Goal: Transaction & Acquisition: Subscribe to service/newsletter

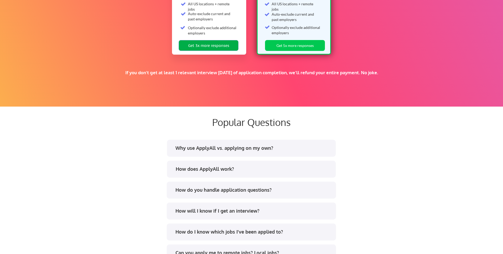
scroll to position [904, 0]
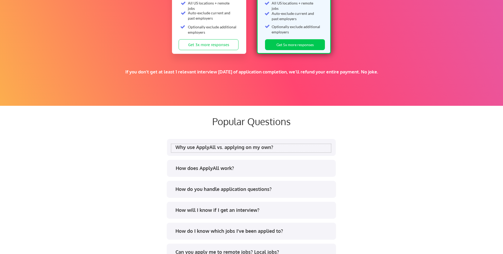
click at [211, 147] on div "Why use ApplyAll vs. applying on my own?" at bounding box center [252, 147] width 155 height 7
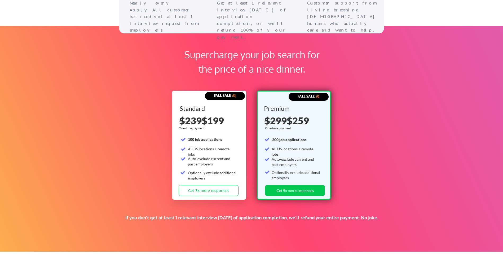
scroll to position [758, 0]
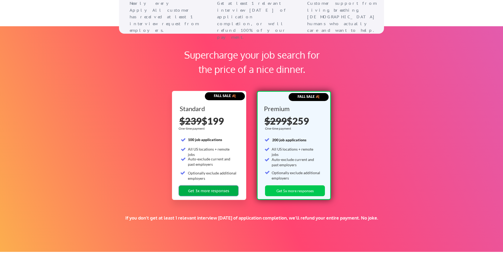
click at [207, 190] on button "Get 3x more responses" at bounding box center [209, 190] width 60 height 11
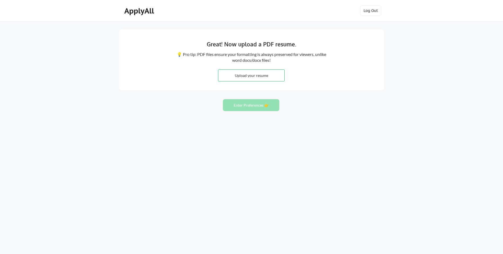
click at [250, 75] on input "file" at bounding box center [251, 75] width 66 height 11
type input "C:\fakepath\Joe DellaVedova -- Resume 2025.pdf"
click at [249, 107] on button "Enter Preferences 👉" at bounding box center [251, 105] width 56 height 12
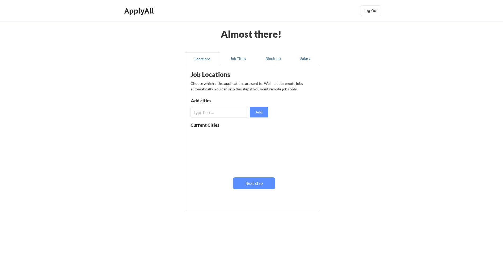
click at [221, 115] on input "input" at bounding box center [218, 112] width 57 height 11
type input "washington d.c."
click at [260, 110] on button "Add" at bounding box center [259, 112] width 19 height 11
click at [211, 114] on input "input" at bounding box center [218, 112] width 57 height 11
type input "pittsburgh"
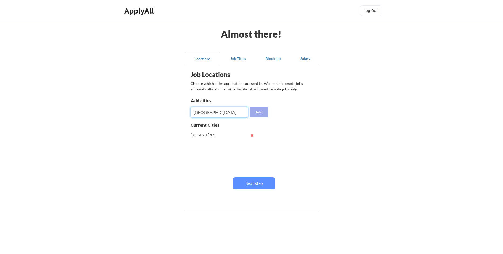
click at [254, 112] on button "Add" at bounding box center [259, 112] width 19 height 11
click at [208, 116] on input "input" at bounding box center [218, 112] width 57 height 11
click at [252, 135] on button at bounding box center [252, 135] width 4 height 4
click at [253, 134] on button at bounding box center [252, 135] width 4 height 4
click at [214, 111] on input "input" at bounding box center [218, 112] width 57 height 11
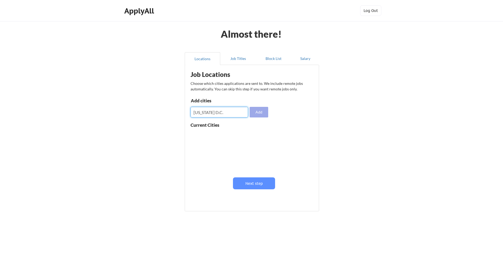
type input "Washington D.C."
click at [261, 113] on button "Add" at bounding box center [259, 112] width 19 height 11
click at [207, 113] on input "input" at bounding box center [218, 112] width 57 height 11
type input "Pittsburgh PA"
click at [260, 112] on button "Add" at bounding box center [259, 112] width 19 height 11
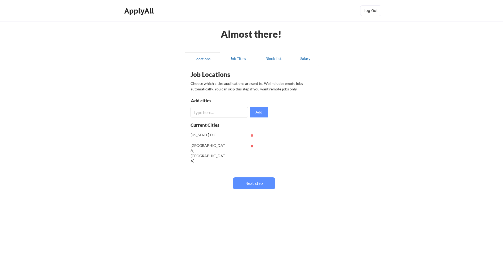
click at [215, 112] on input "input" at bounding box center [218, 112] width 57 height 11
click at [255, 186] on button "Next step" at bounding box center [254, 183] width 42 height 12
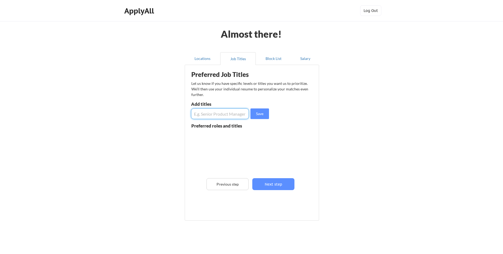
click at [212, 113] on input "input" at bounding box center [220, 113] width 58 height 11
type input "Communications Director"
click at [258, 113] on button "Save" at bounding box center [259, 113] width 19 height 11
click at [214, 115] on input "input" at bounding box center [220, 113] width 58 height 11
type input "Public Relations Director"
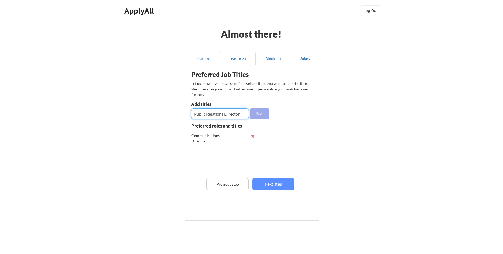
click at [260, 114] on button "Save" at bounding box center [259, 113] width 19 height 11
click at [212, 113] on input "input" at bounding box center [220, 113] width 58 height 11
paste input "Director, Government Relations"
click at [204, 114] on input "input" at bounding box center [220, 113] width 58 height 11
click at [203, 112] on input "input" at bounding box center [220, 113] width 58 height 11
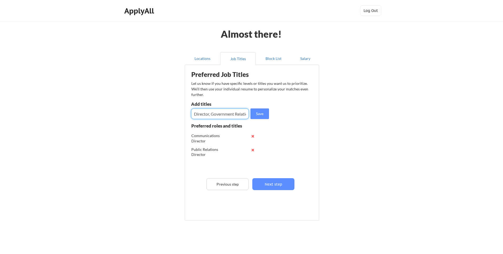
paste input "DireVice President, Strategic Messaging & Communicationsctor, Government Relati…"
type input "Director Government Relations"
click at [265, 112] on button "Save" at bounding box center [259, 113] width 19 height 11
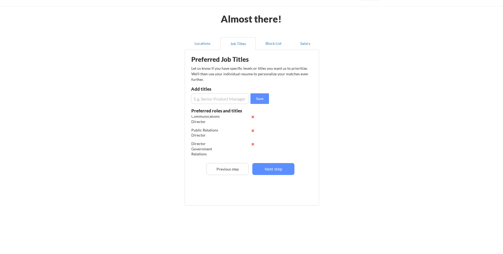
scroll to position [4, 0]
click at [208, 98] on input "input" at bounding box center [220, 98] width 58 height 11
paste input "Vice President, Strategic Messaging & Communications"
type input "Vice President, Strategic Messaging & Communications"
click at [259, 98] on button "Save" at bounding box center [259, 98] width 19 height 11
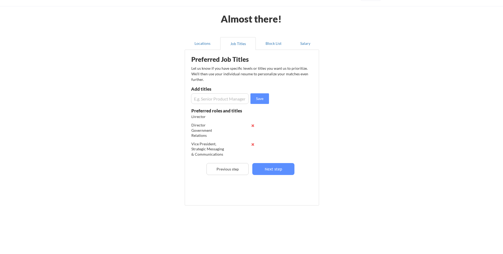
scroll to position [23, 0]
click at [214, 98] on input "input" at bounding box center [220, 98] width 58 height 11
paste input "External Communications Lead"
type input "External Communications Lead"
click at [260, 98] on button "Save" at bounding box center [259, 98] width 19 height 11
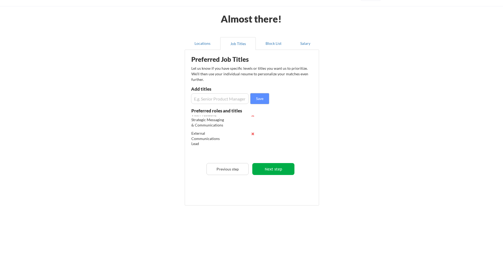
scroll to position [52, 0]
click at [273, 170] on button "Next step" at bounding box center [273, 169] width 42 height 12
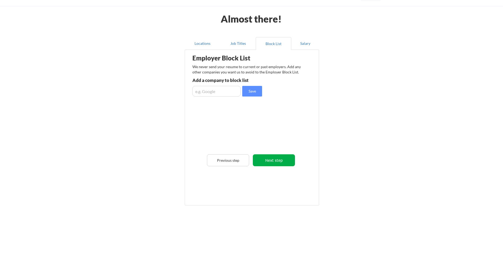
click at [281, 161] on button "Next step" at bounding box center [274, 160] width 42 height 12
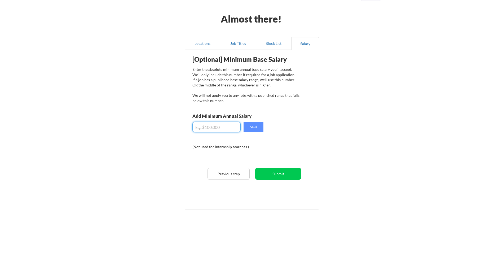
click at [196, 127] on input "input" at bounding box center [216, 127] width 48 height 11
type input "$160,000"
click at [257, 129] on button "Save" at bounding box center [253, 127] width 20 height 11
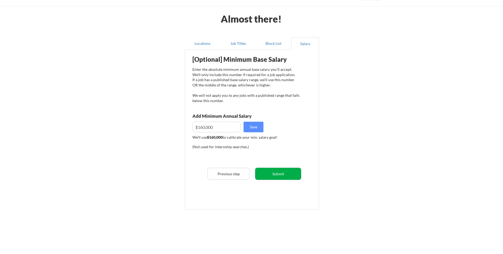
click at [280, 175] on button "Submit" at bounding box center [278, 174] width 46 height 12
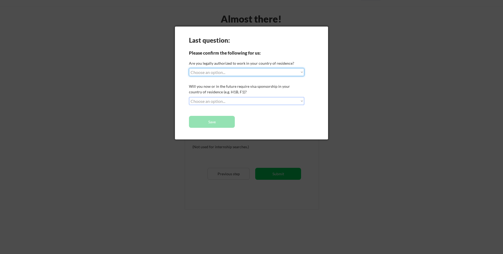
select select ""yes__i_am_a_us_citizen""
select select ""no__i_will_not_need_sponsorship""
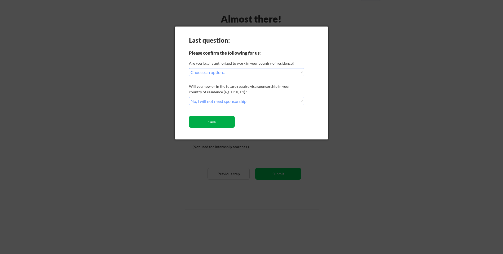
click at [208, 123] on button "Save" at bounding box center [212, 122] width 46 height 12
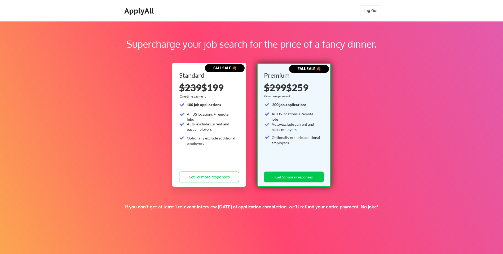
click at [141, 11] on div "ApplyAll" at bounding box center [139, 10] width 31 height 9
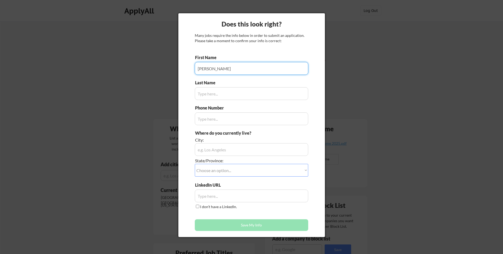
type input "Joe"
click at [237, 94] on input "input" at bounding box center [251, 93] width 113 height 13
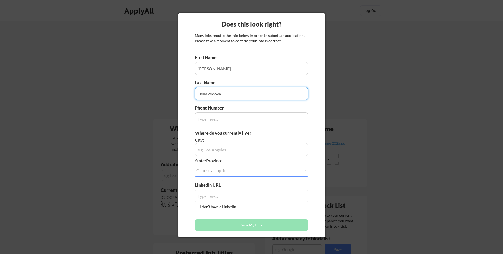
type input "DellaVedova"
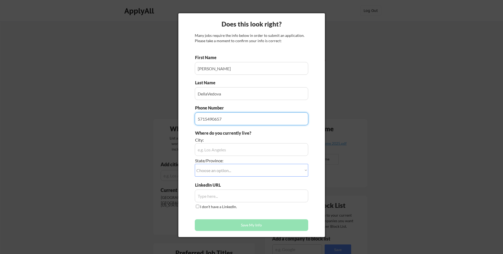
type input "5715490657"
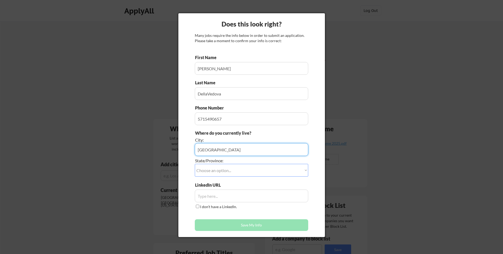
type input "Fairfax Station"
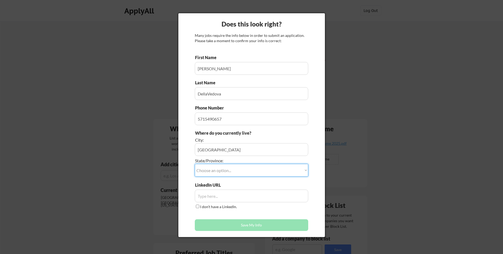
select select ""Virginia""
click at [229, 194] on input "input" at bounding box center [251, 195] width 113 height 13
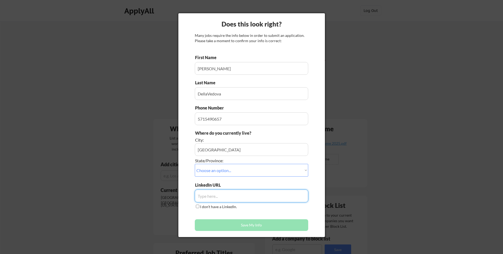
click at [216, 195] on input "input" at bounding box center [251, 195] width 113 height 13
type input "v"
paste input "www.linkedin.com/in/dellavedova11"
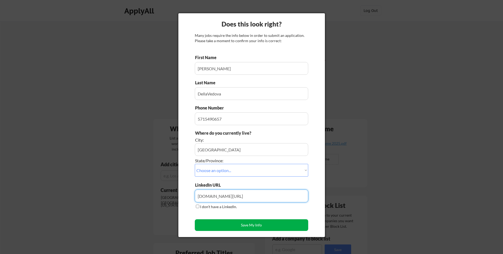
type input "www.linkedin.com/in/dellavedova11"
click at [253, 225] on button "Save My Info" at bounding box center [251, 225] width 113 height 12
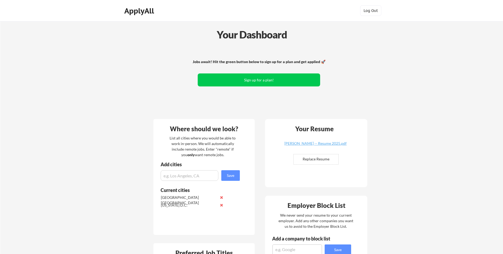
click at [139, 11] on div "ApplyAll" at bounding box center [139, 10] width 31 height 9
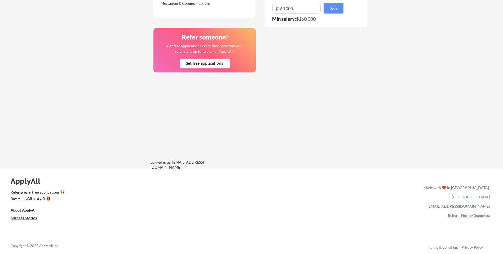
scroll to position [355, 0]
click at [23, 210] on u "About ApplyAll" at bounding box center [24, 210] width 26 height 5
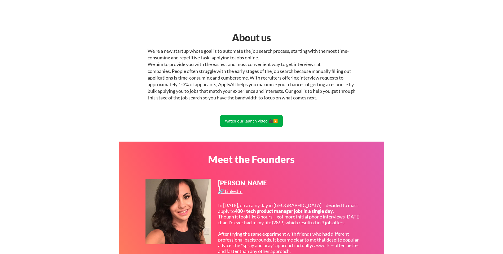
click at [244, 120] on button "Watch our launch video 🎥▶️" at bounding box center [251, 121] width 63 height 12
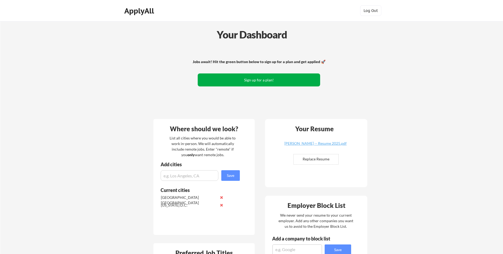
click at [246, 79] on button "Sign up for a plan!" at bounding box center [259, 79] width 122 height 13
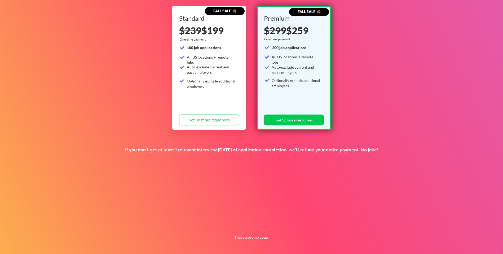
scroll to position [57, 0]
click at [257, 237] on button "I have a promo code" at bounding box center [251, 237] width 39 height 6
click at [244, 225] on input "input" at bounding box center [238, 224] width 49 height 11
type input "OY34G87O3QY"
click at [282, 224] on button "Submit" at bounding box center [279, 224] width 28 height 11
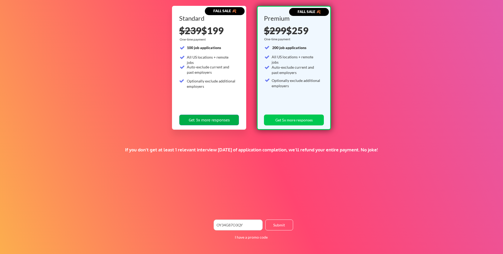
click at [204, 120] on button "Get 3x more responses" at bounding box center [209, 119] width 60 height 11
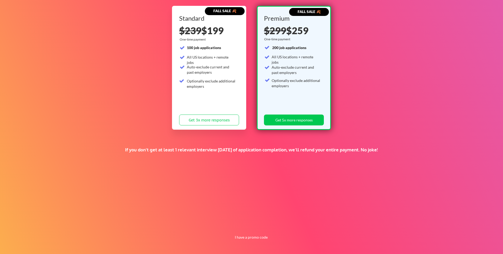
scroll to position [57, 0]
